Goal: Task Accomplishment & Management: Complete application form

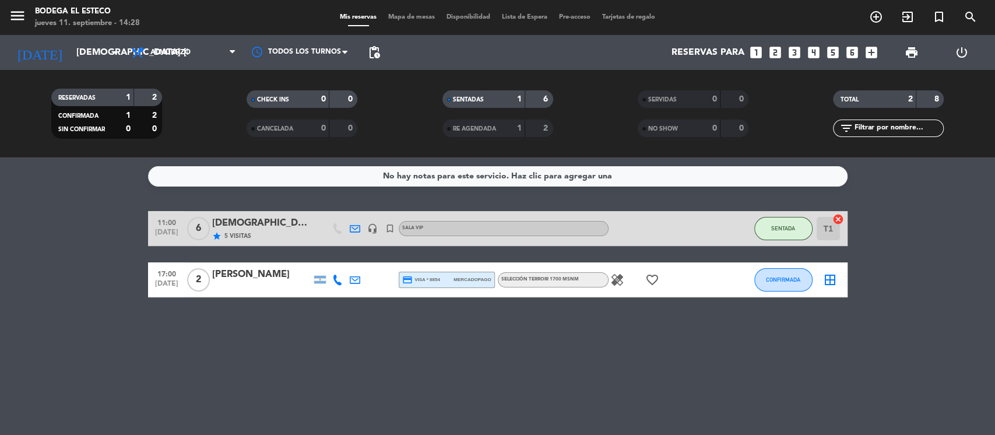
click at [771, 49] on icon "looks_two" at bounding box center [775, 52] width 15 height 15
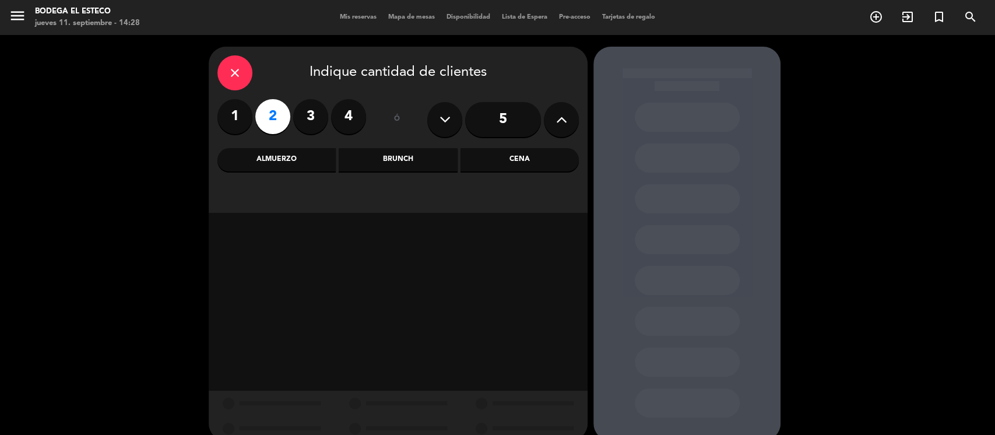
click at [287, 153] on div "Almuerzo" at bounding box center [276, 159] width 118 height 23
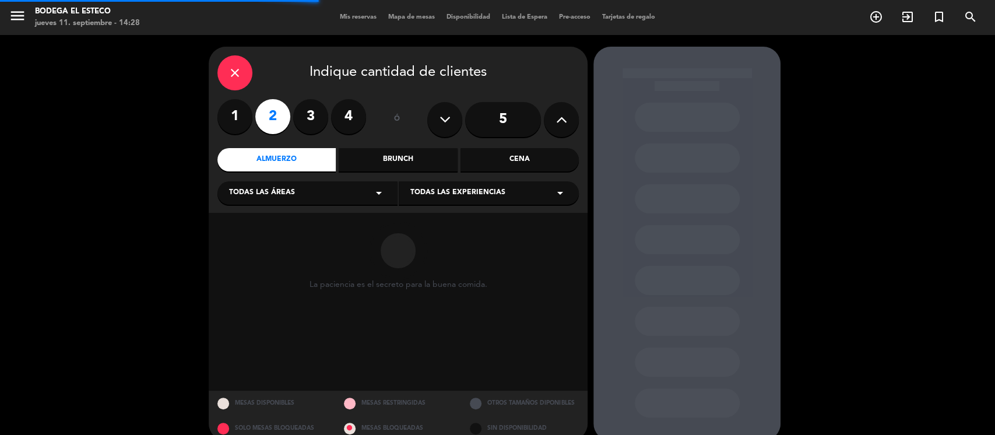
click at [313, 187] on div "Todas las áreas arrow_drop_down" at bounding box center [307, 192] width 180 height 23
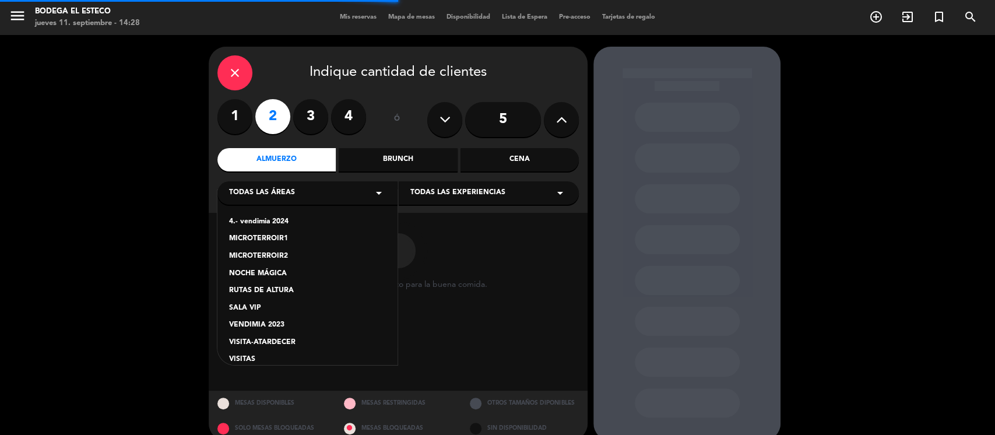
click at [243, 361] on div "VISITAS" at bounding box center [307, 360] width 157 height 12
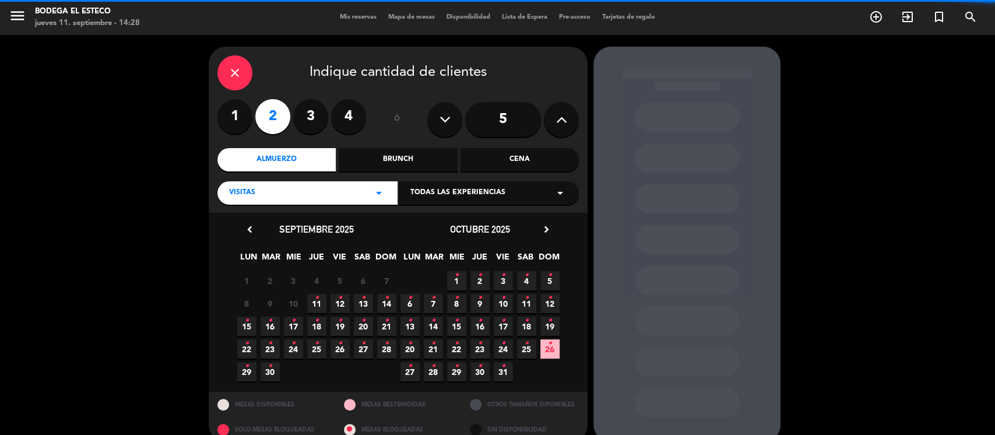
drag, startPoint x: 520, startPoint y: 186, endPoint x: 511, endPoint y: 199, distance: 16.3
click at [520, 185] on div "Todas las experiencias arrow_drop_down" at bounding box center [489, 192] width 180 height 23
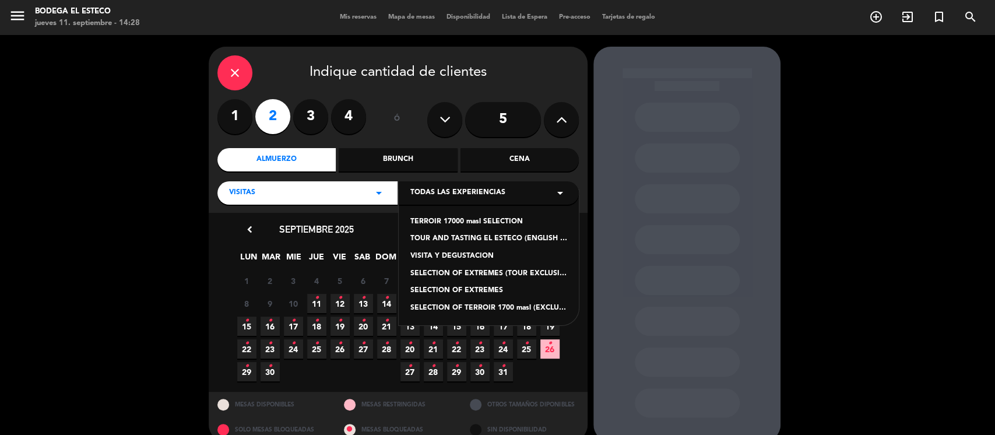
click at [476, 287] on div "SELECTION OF EXTREMES" at bounding box center [488, 291] width 157 height 12
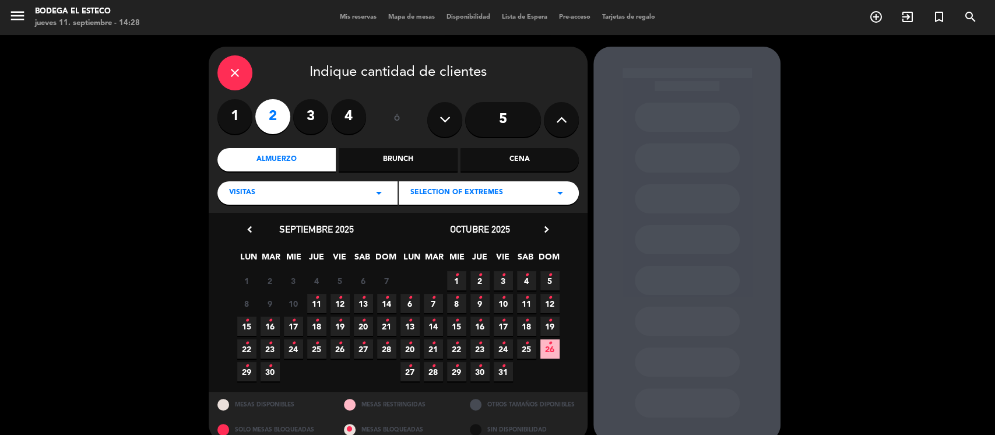
click at [321, 298] on span "11 •" at bounding box center [316, 303] width 19 height 19
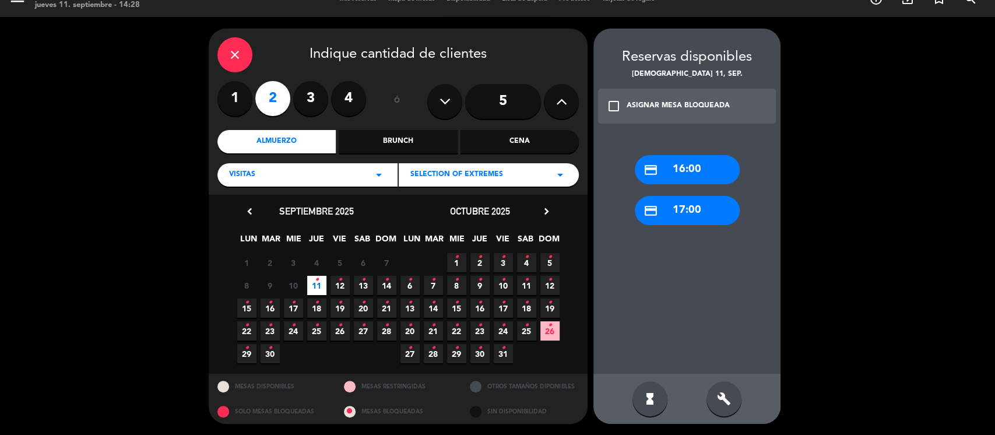
click at [667, 206] on div "credit_card 17:00" at bounding box center [687, 210] width 105 height 29
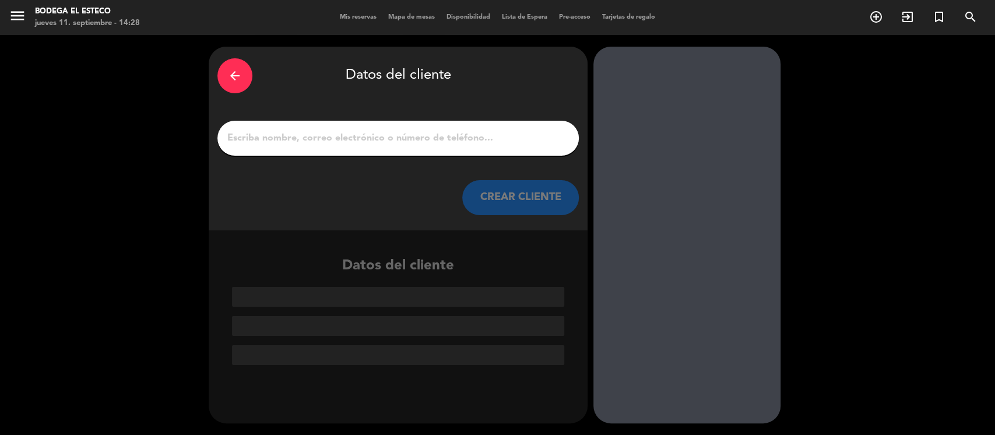
scroll to position [0, 0]
click at [382, 140] on input "1" at bounding box center [398, 138] width 344 height 16
click at [409, 143] on input "1" at bounding box center [398, 138] width 344 height 16
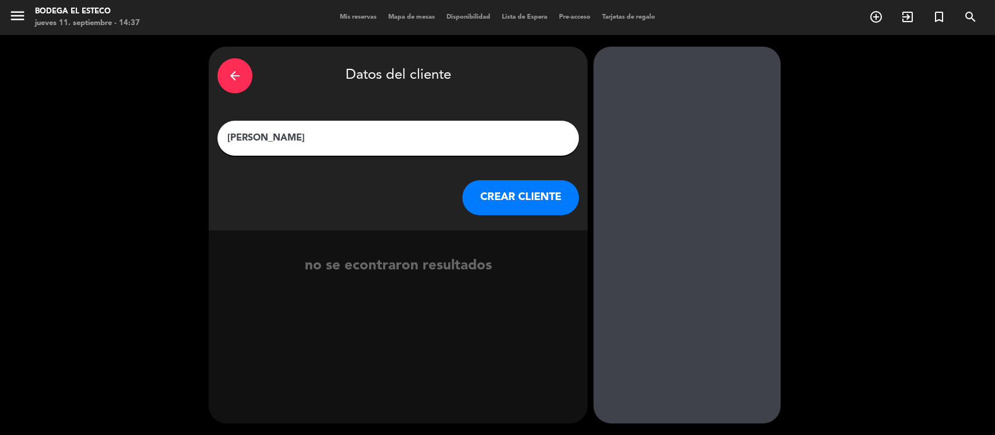
type input "[PERSON_NAME]"
click at [501, 193] on button "CREAR CLIENTE" at bounding box center [520, 197] width 117 height 35
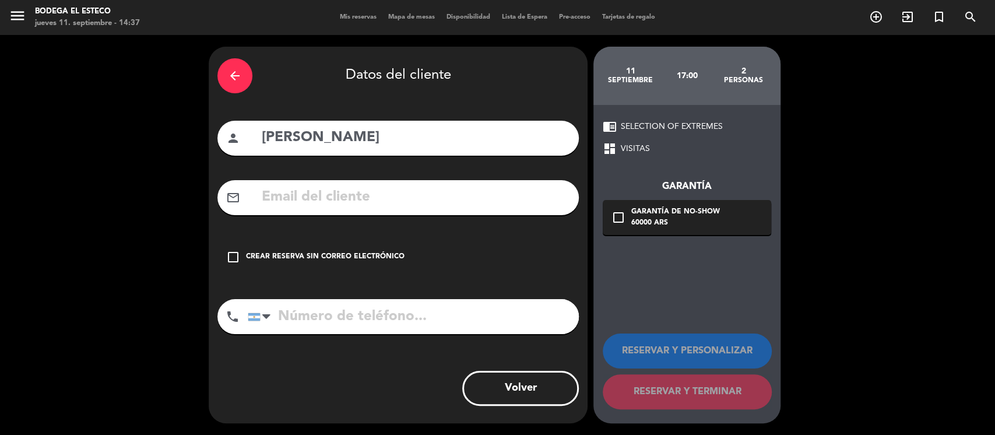
click at [458, 199] on input "text" at bounding box center [415, 197] width 309 height 24
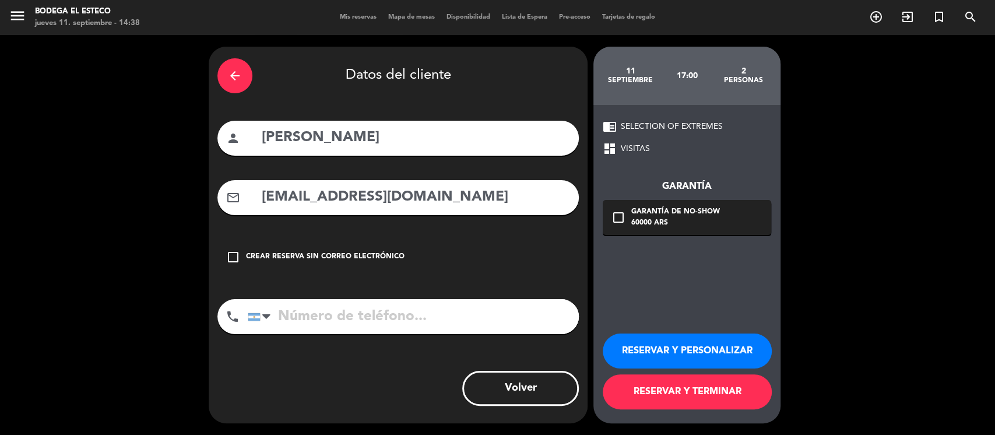
type input "[EMAIL_ADDRESS][DOMAIN_NAME]"
click at [353, 305] on input "tel" at bounding box center [413, 316] width 331 height 35
type input "2914411355"
click at [706, 343] on button "RESERVAR Y PERSONALIZAR" at bounding box center [687, 350] width 169 height 35
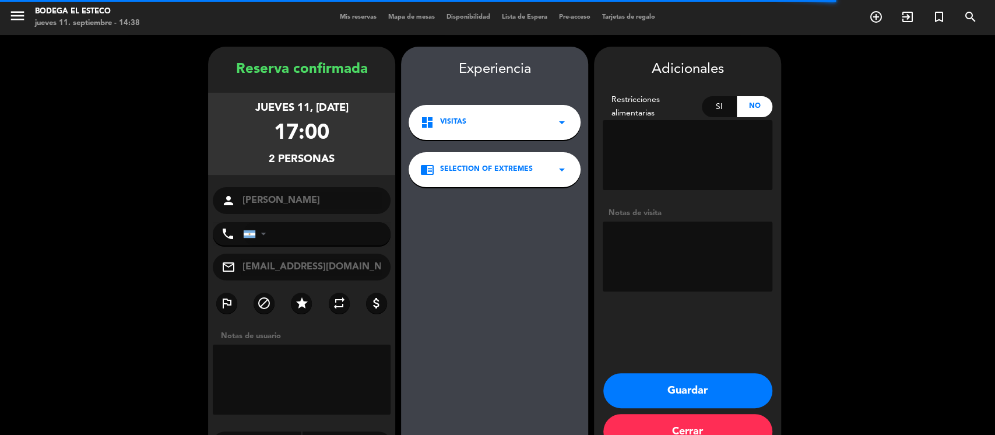
type input "[PHONE_NUMBER]"
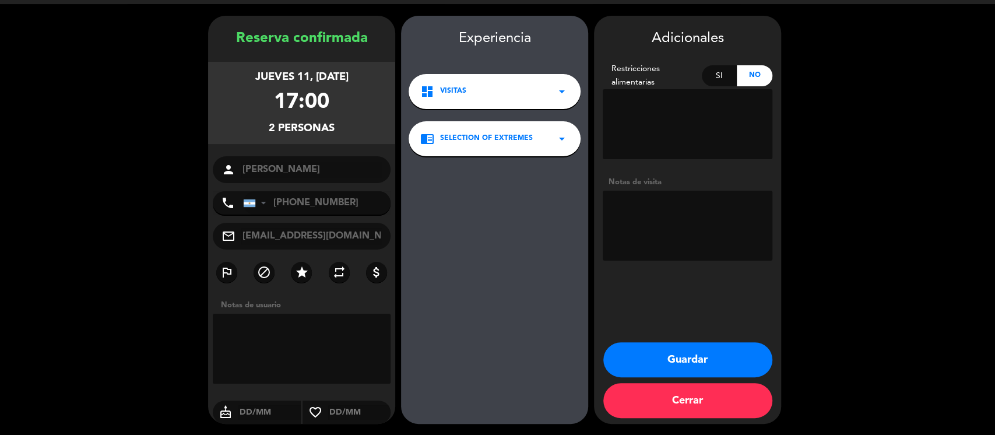
click at [694, 213] on textarea at bounding box center [688, 226] width 170 height 70
type textarea "p"
type textarea "PAGADO"
click at [668, 353] on button "Guardar" at bounding box center [687, 359] width 169 height 35
